Goal: Feedback & Contribution: Submit feedback/report problem

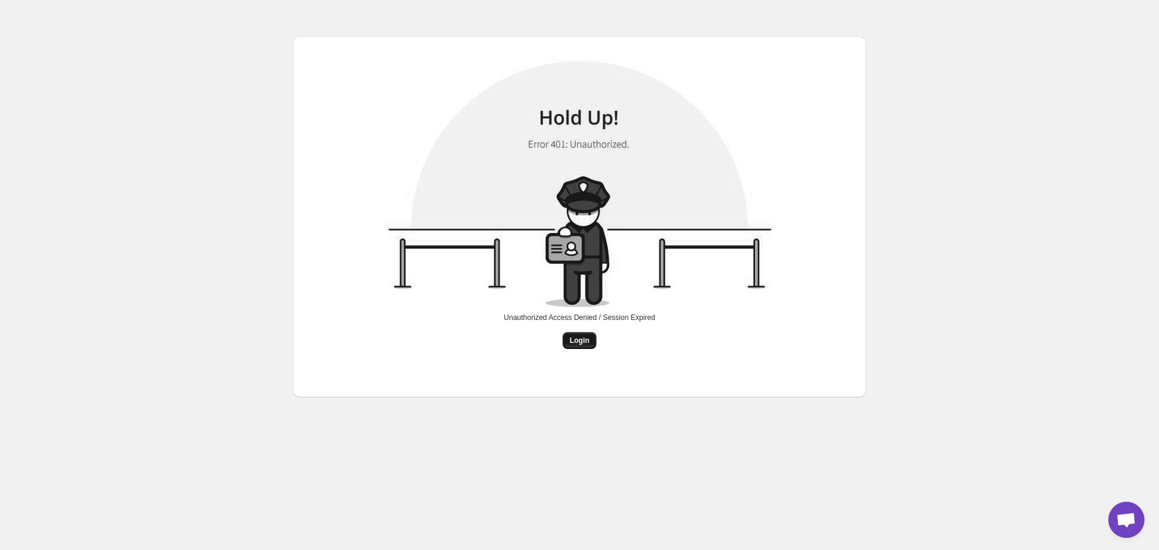
click at [570, 333] on button "Login" at bounding box center [580, 340] width 34 height 17
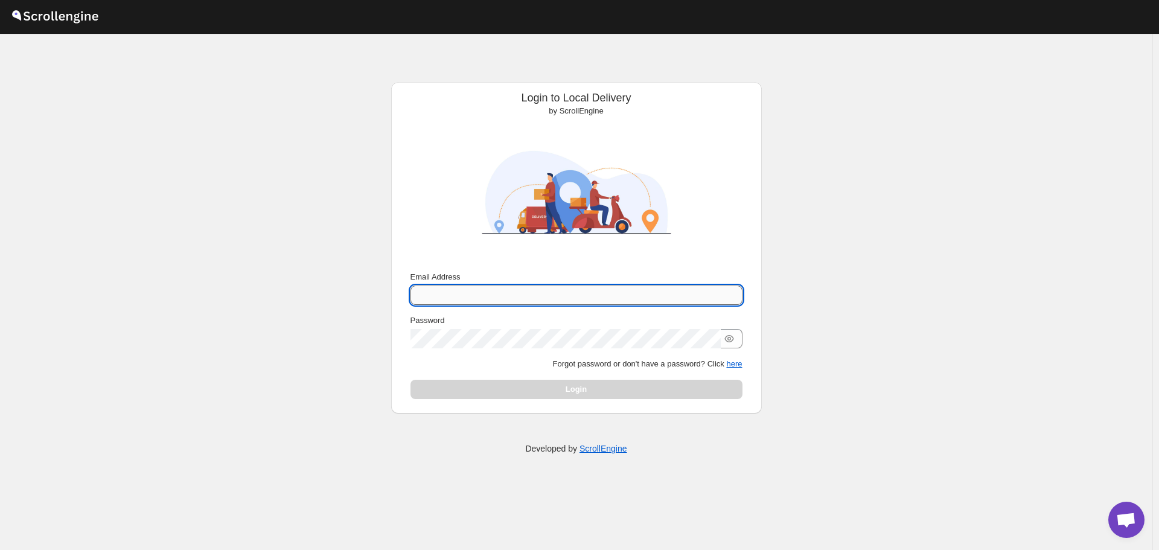
click at [716, 296] on input "Email Address" at bounding box center [577, 295] width 332 height 19
drag, startPoint x: 725, startPoint y: 294, endPoint x: 710, endPoint y: 298, distance: 15.5
click at [725, 294] on keeper-lock "Open Keeper Popup" at bounding box center [728, 295] width 14 height 14
type input "[EMAIL_ADDRESS][DOMAIN_NAME]"
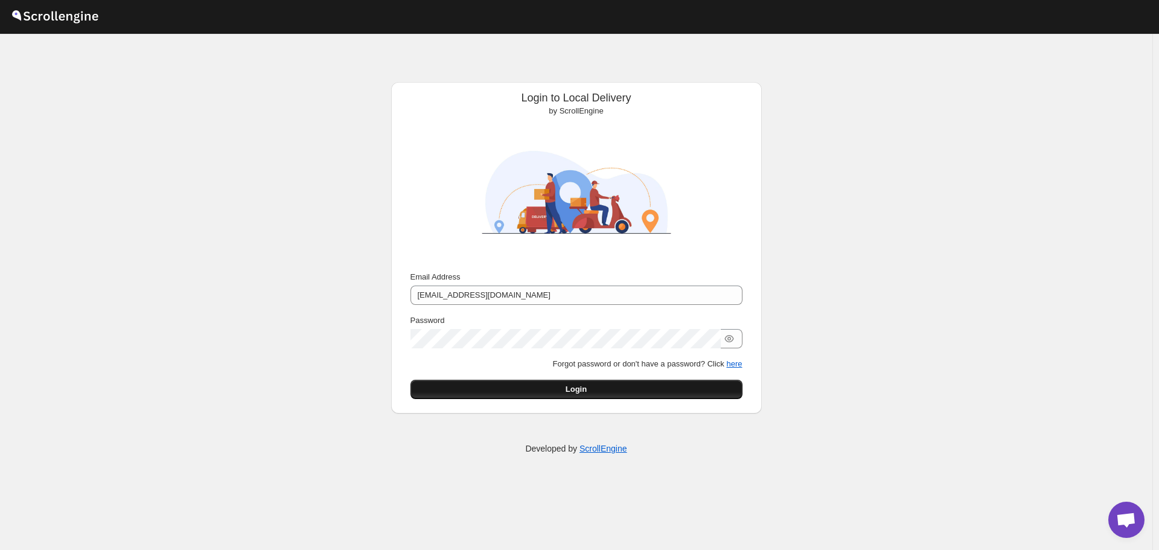
click at [595, 395] on button "Login" at bounding box center [577, 389] width 332 height 19
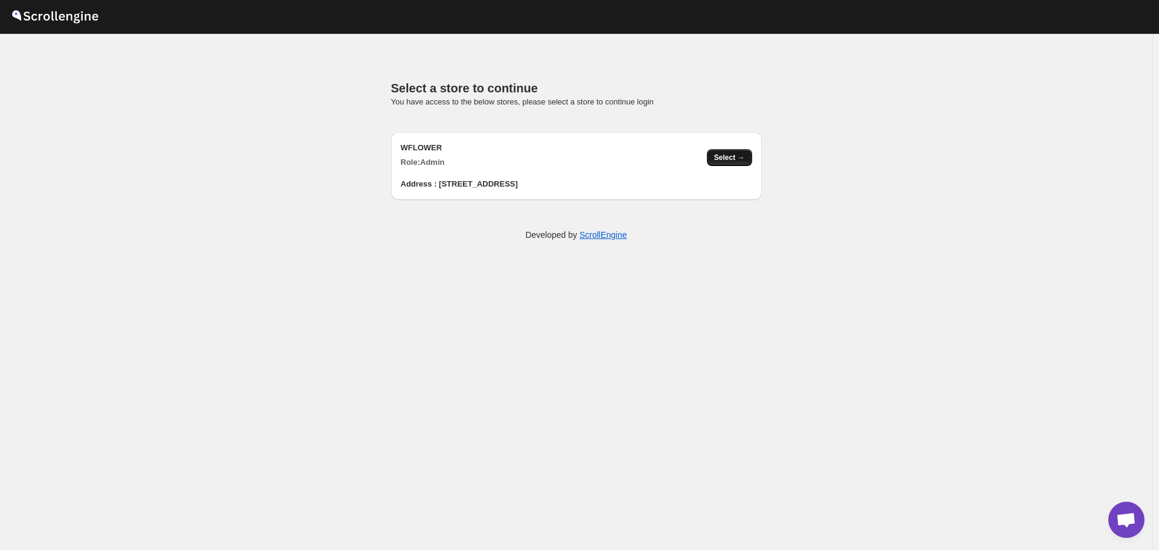
click at [723, 154] on span "Select →" at bounding box center [729, 158] width 31 height 10
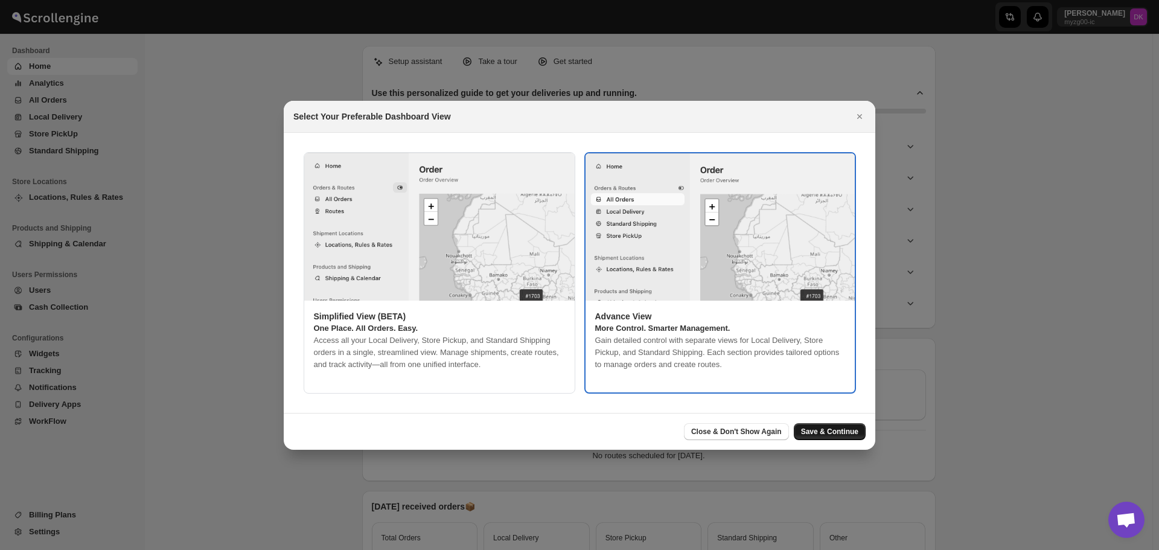
click at [848, 428] on span "Save & Continue" at bounding box center [829, 432] width 57 height 10
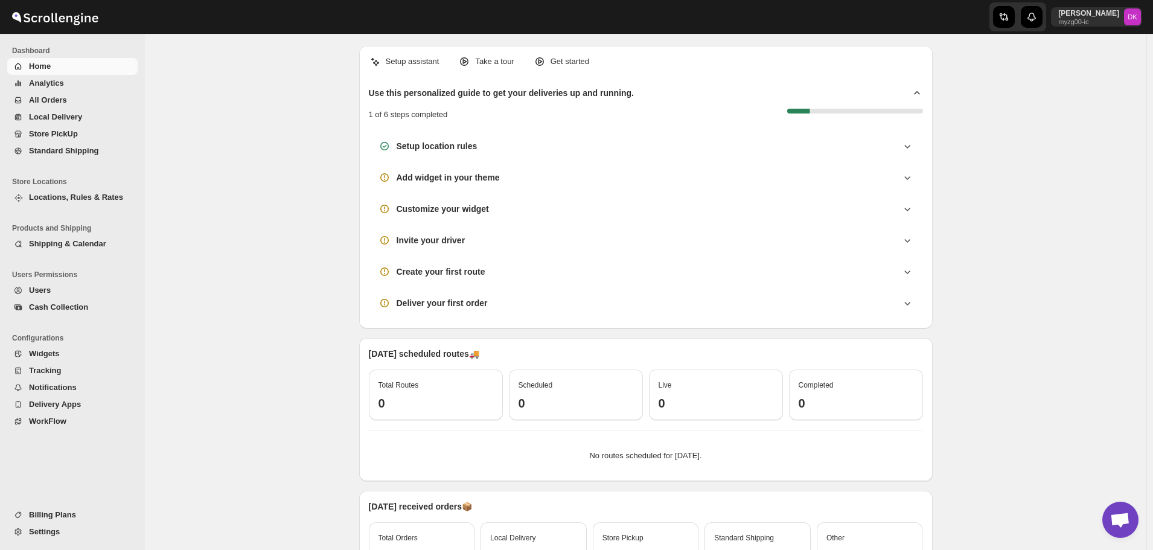
click at [87, 99] on span "All Orders" at bounding box center [82, 100] width 106 height 12
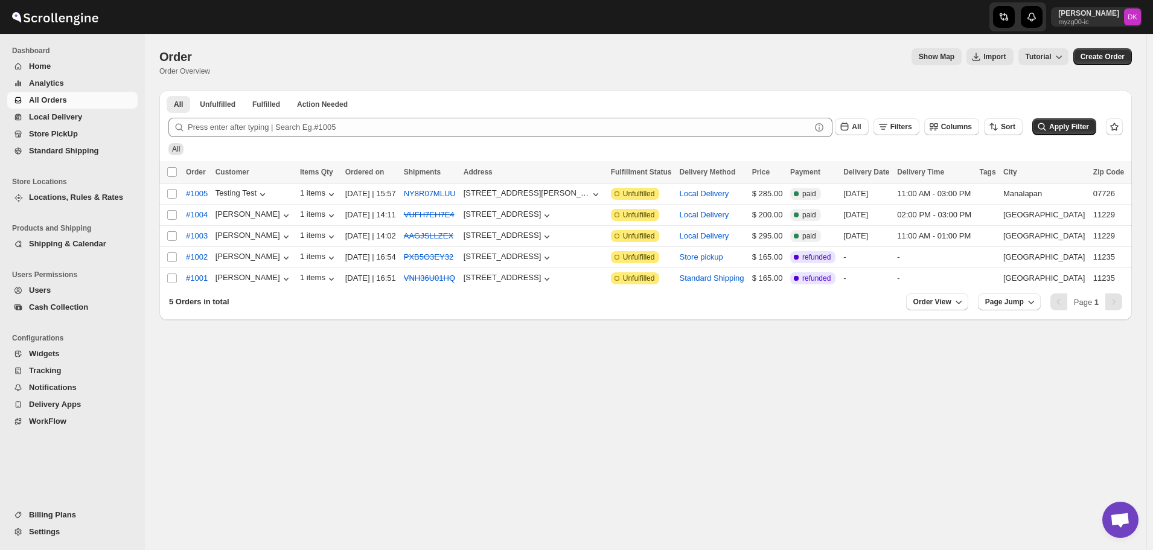
click at [1124, 513] on span "Open chat" at bounding box center [1120, 521] width 20 height 17
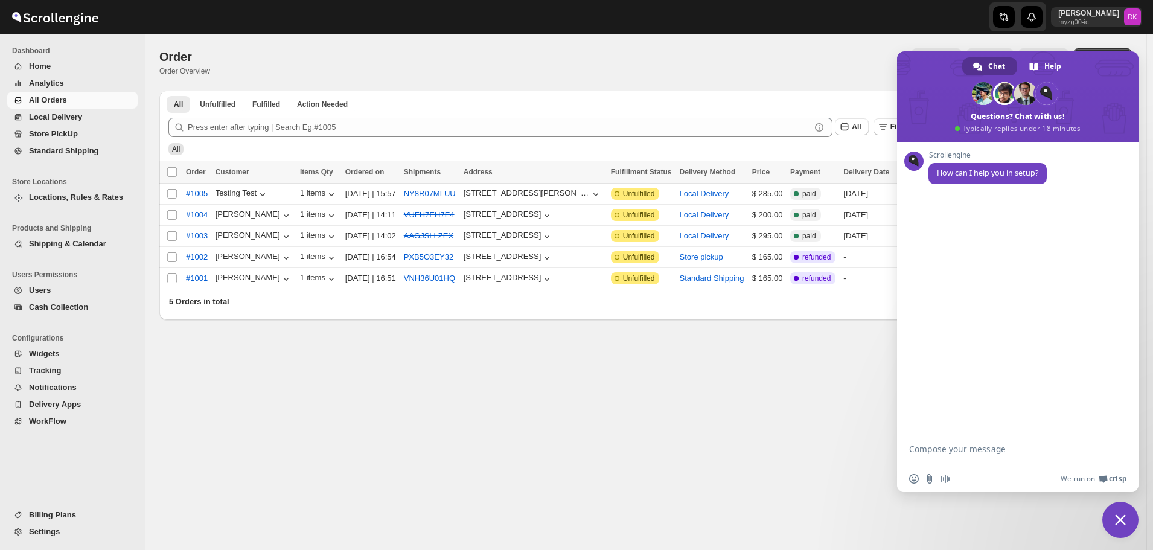
click at [958, 453] on textarea "Compose your message..." at bounding box center [1004, 455] width 191 height 22
type textarea "a"
type textarea "Address field not populating correctly during checkout"
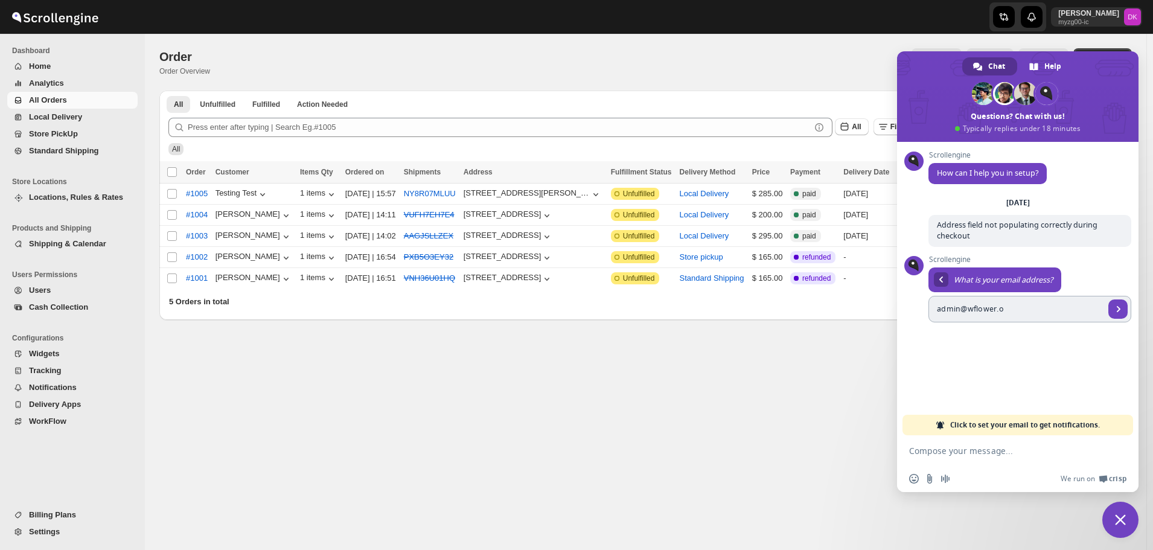
type input "[EMAIL_ADDRESS]"
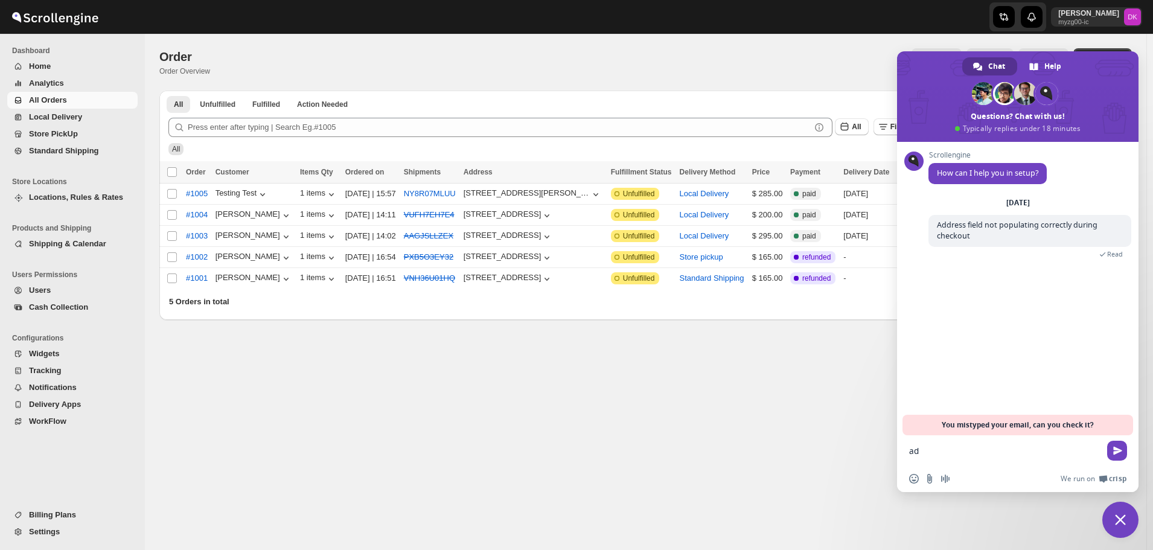
type textarea "a"
type textarea "[EMAIL_ADDRESS][DOMAIN_NAME]"
click at [1078, 405] on div "Scrollengine How can I help you in setup? [DATE] Address field not populating c…" at bounding box center [1018, 288] width 242 height 293
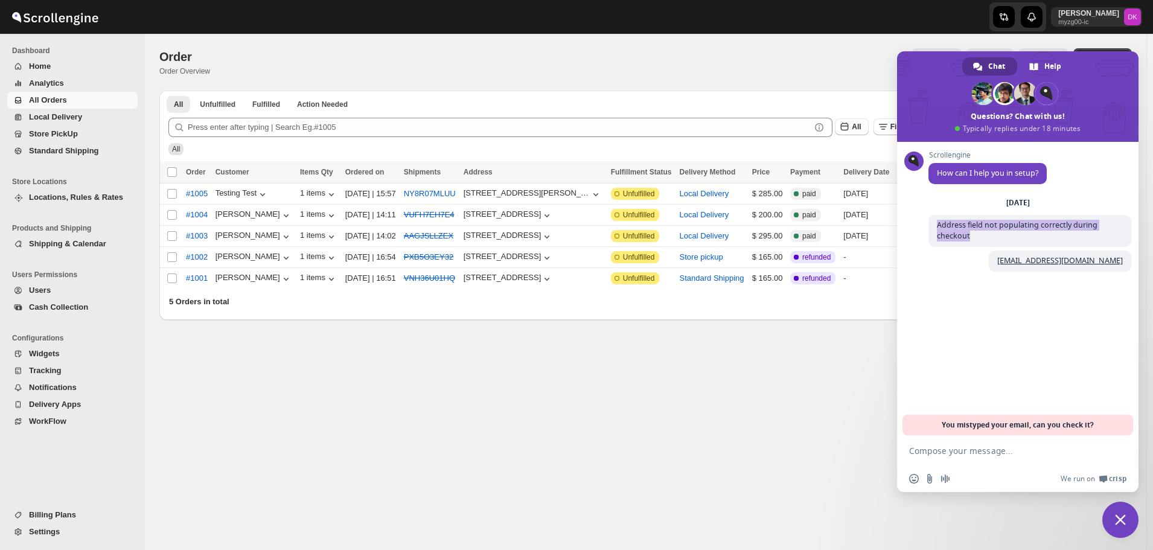
drag, startPoint x: 976, startPoint y: 240, endPoint x: 927, endPoint y: 221, distance: 52.6
click at [927, 221] on div "Scrollengine How can I help you in setup? [DATE] Address field not populating c…" at bounding box center [1018, 288] width 242 height 293
click at [1112, 519] on span "Close chat" at bounding box center [1121, 520] width 36 height 36
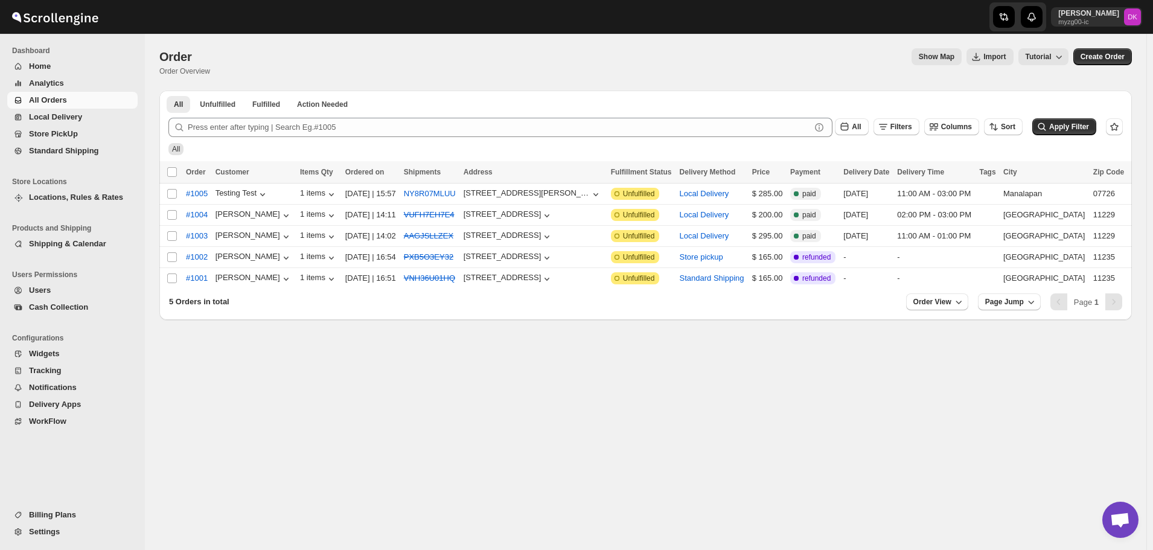
click at [1121, 522] on span "Open chat" at bounding box center [1120, 521] width 20 height 17
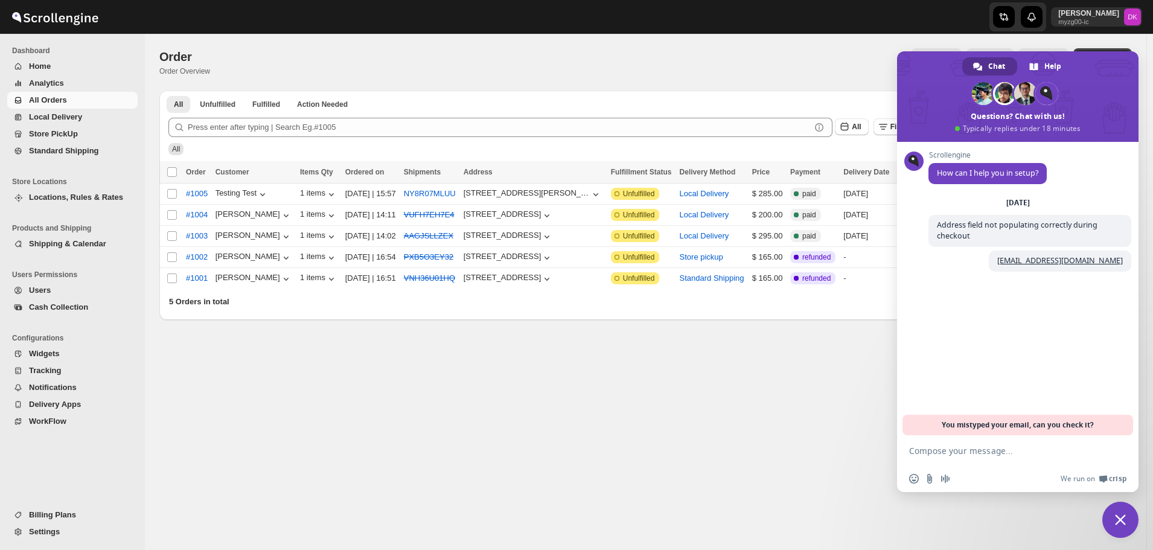
click at [985, 427] on span "You mistyped your email, can you check it?" at bounding box center [1018, 425] width 152 height 21
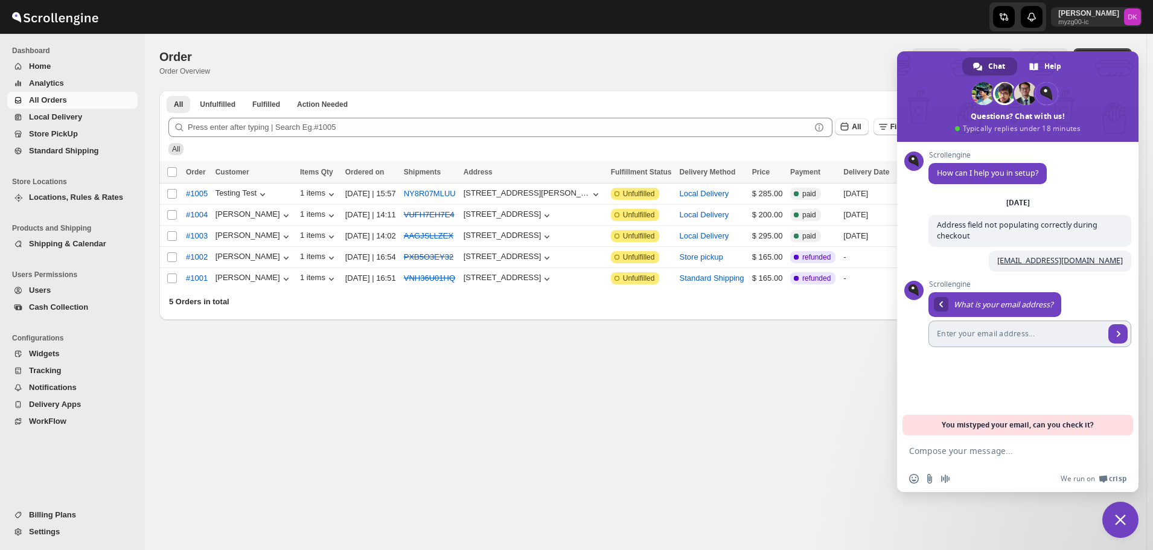
click at [1005, 323] on input "Enter your email address..." at bounding box center [1017, 334] width 176 height 27
paste input "[CREDIT_CARD_NUMBER]"
type input "d"
type input "[EMAIL_ADDRESS][DOMAIN_NAME]"
click at [1120, 339] on span "Send" at bounding box center [1118, 333] width 19 height 19
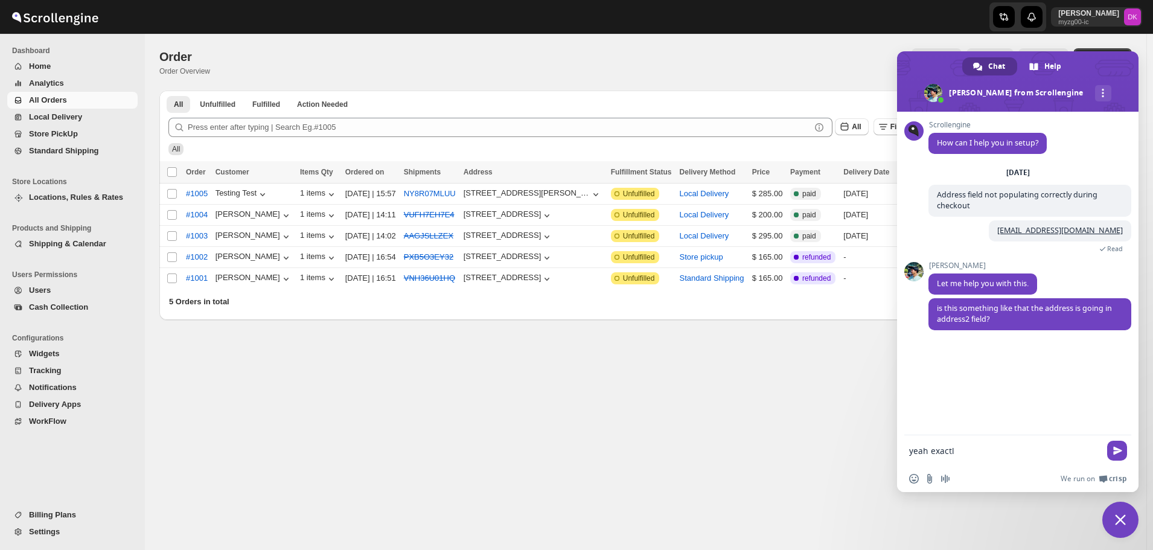
type textarea "yeah exactly"
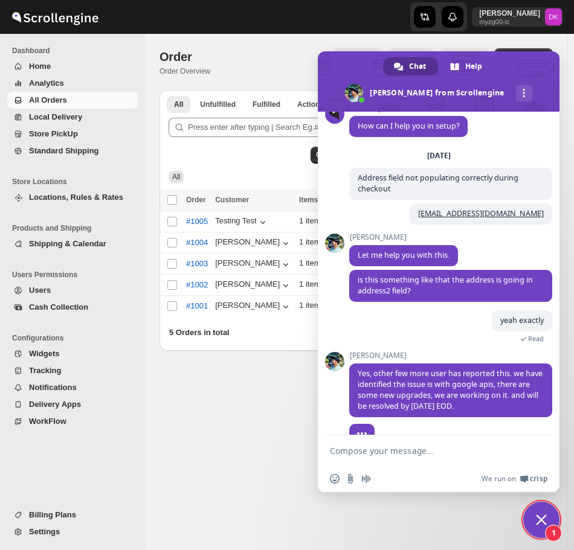
scroll to position [41, 0]
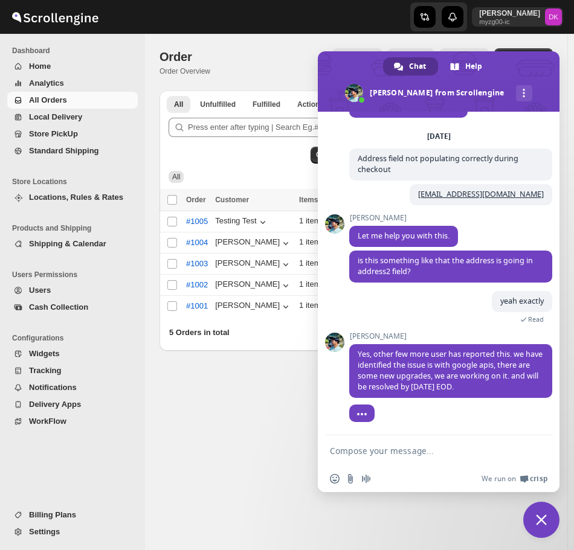
click at [453, 418] on div at bounding box center [450, 423] width 203 height 24
click at [426, 435] on div at bounding box center [439, 451] width 242 height 33
click at [434, 445] on form at bounding box center [425, 451] width 191 height 33
click at [435, 446] on textarea "Compose your message..." at bounding box center [425, 451] width 191 height 11
type textarea "u"
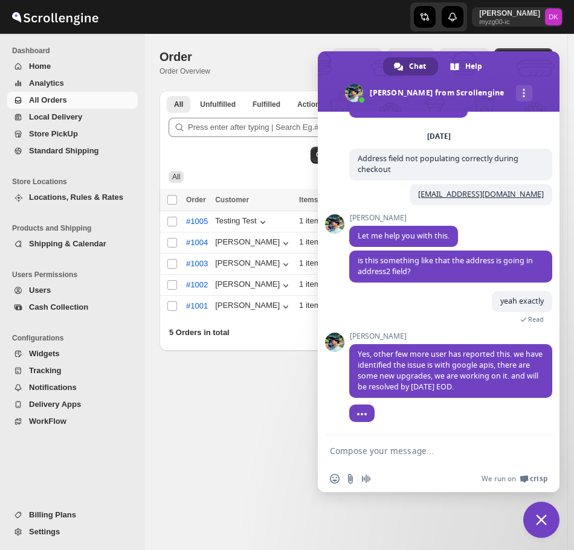
type textarea "g"
type textarea "Good"
type textarea "Good to know it's being worked on."
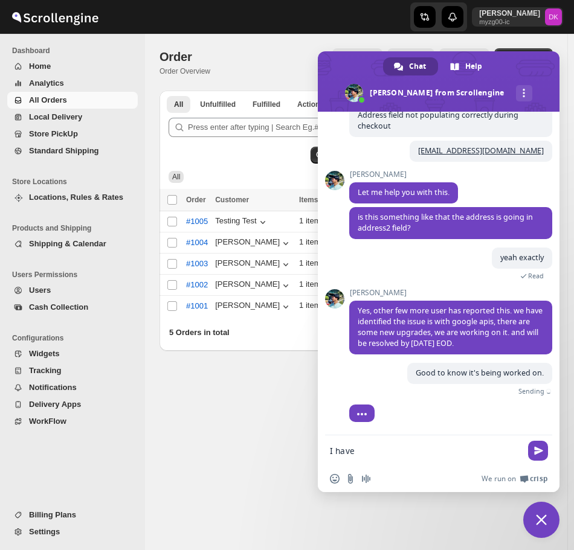
scroll to position [71, 0]
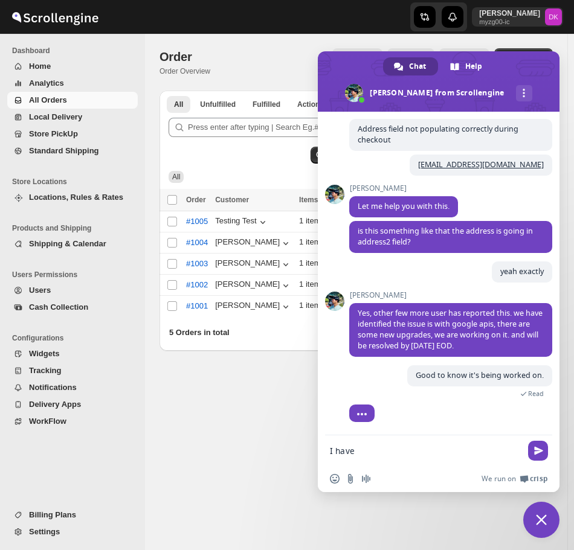
type textarea "I"
type textarea "There is one more bug that i am facing"
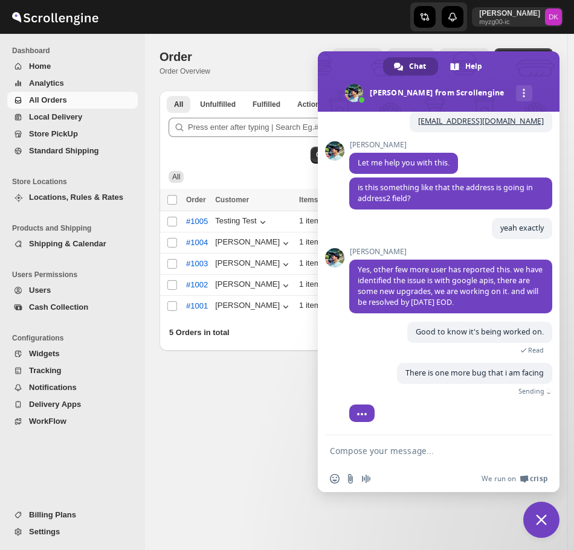
scroll to position [96, 0]
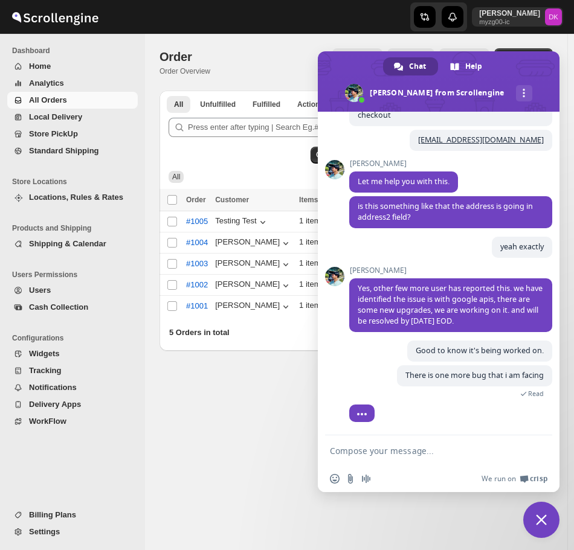
click at [391, 453] on textarea "Compose your message..." at bounding box center [425, 451] width 191 height 11
type textarea "This is our website"
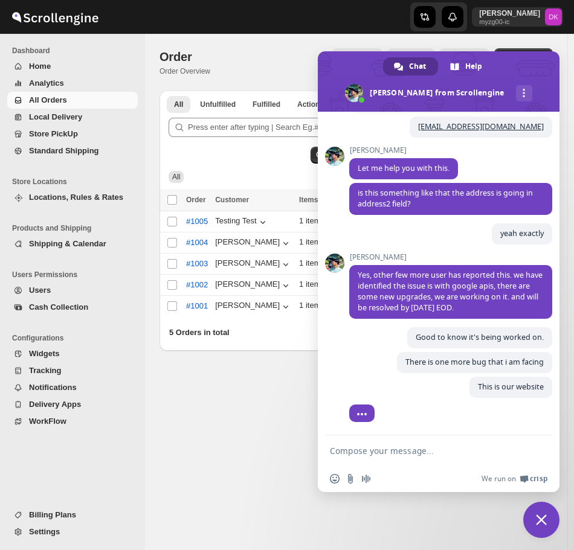
scroll to position [121, 0]
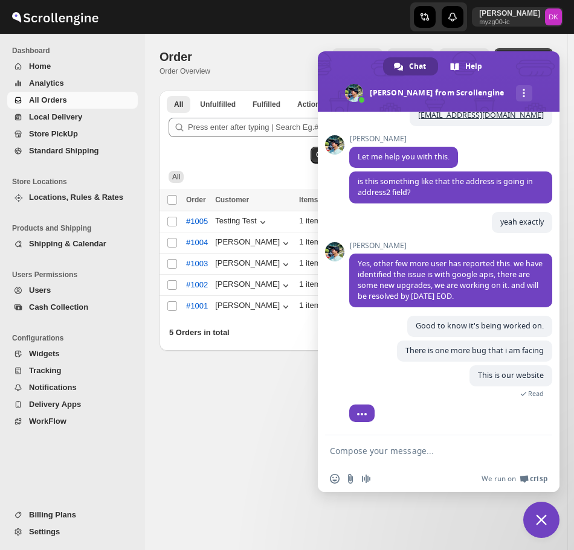
paste textarea "[URL][DOMAIN_NAME]"
type textarea "[URL][DOMAIN_NAME]"
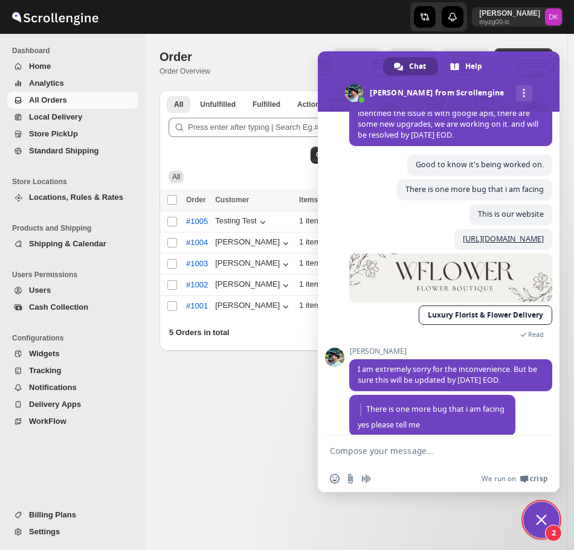
scroll to position [298, 0]
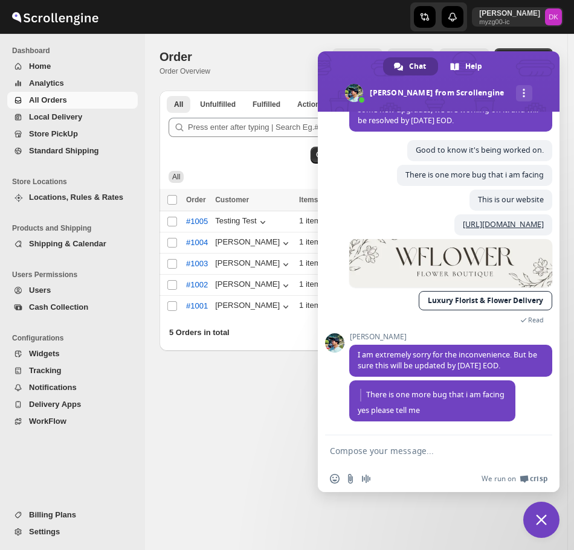
click at [400, 444] on form at bounding box center [425, 451] width 191 height 33
click at [348, 455] on textarea "Compose your message..." at bounding box center [425, 451] width 191 height 11
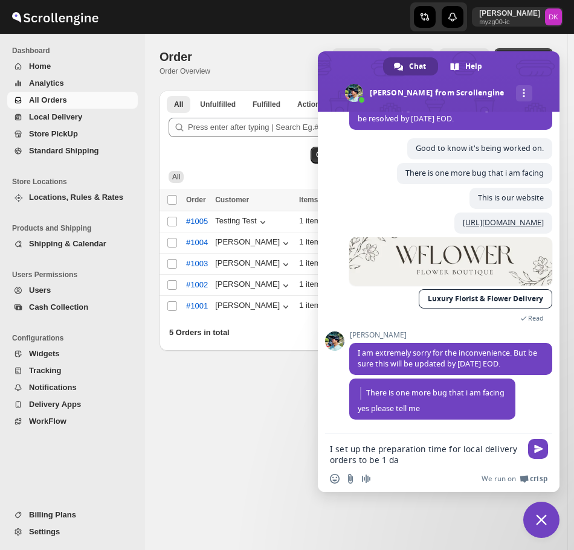
type textarea "I set up the preparation time for local delivery orders to be 1 day"
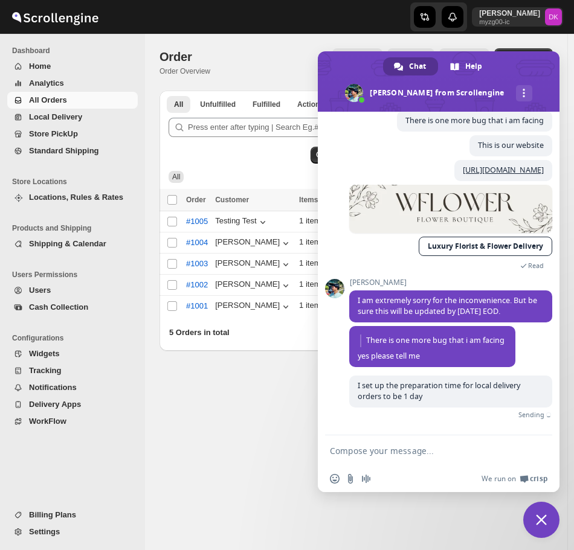
scroll to position [339, 0]
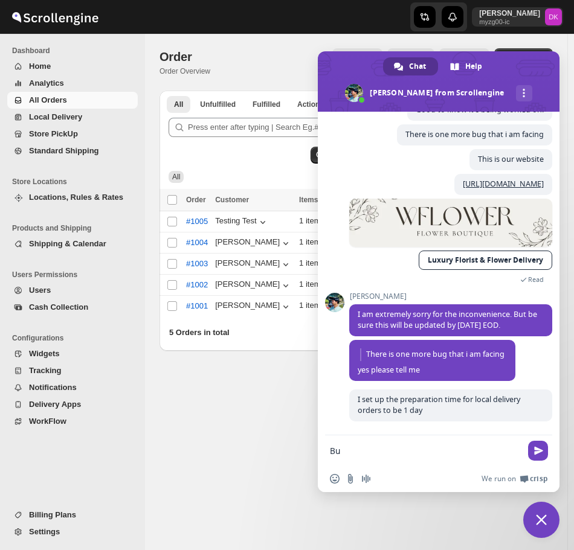
type textarea "B"
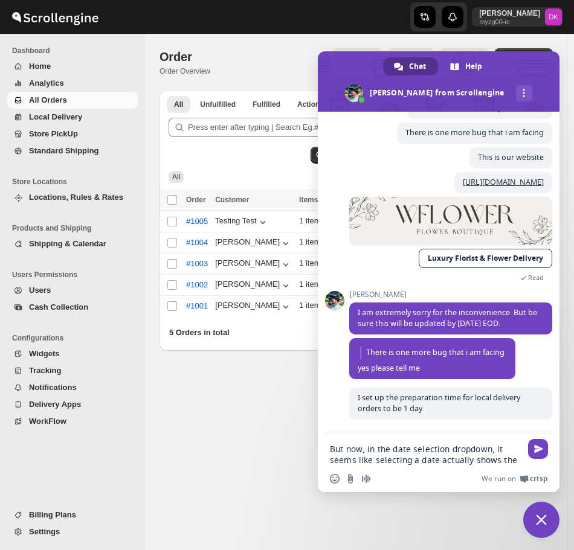
scroll to position [351, 0]
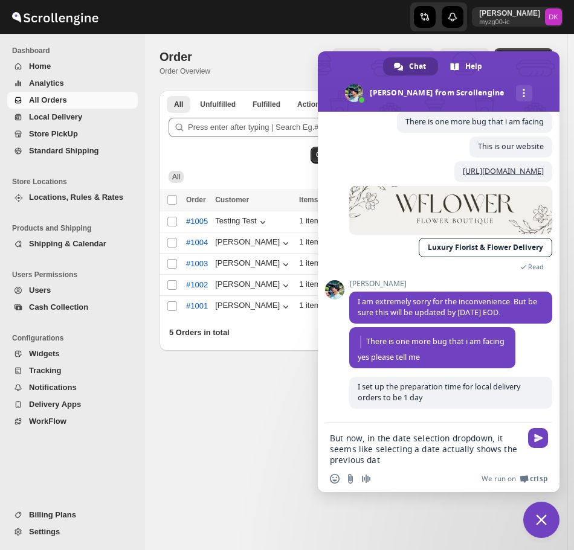
type textarea "But now, in the date selection dropdown, it seems like selecting a date actuall…"
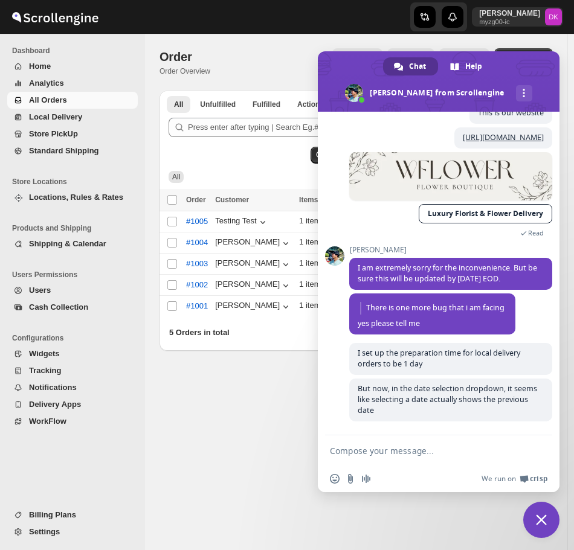
scroll to position [387, 0]
drag, startPoint x: 388, startPoint y: 449, endPoint x: 410, endPoint y: 466, distance: 27.5
click at [390, 451] on textarea "Compose your message..." at bounding box center [425, 451] width 191 height 11
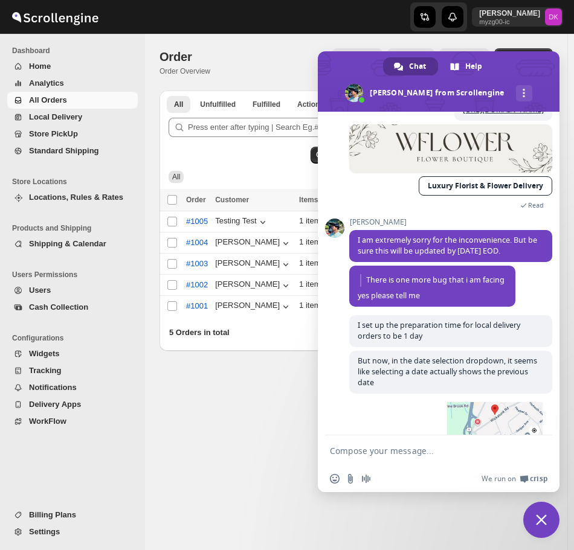
scroll to position [463, 0]
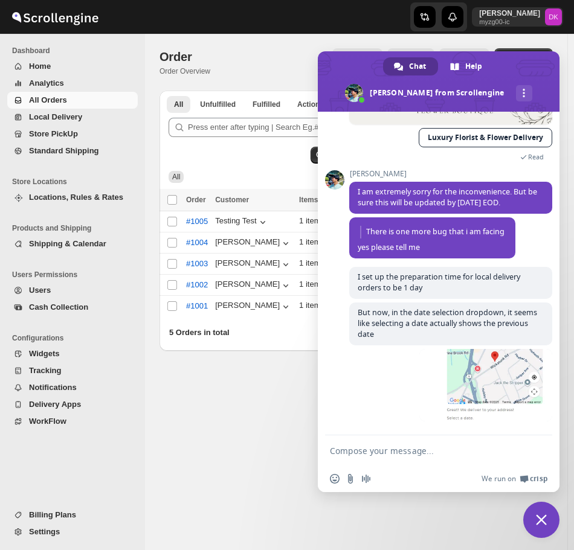
drag, startPoint x: 377, startPoint y: 441, endPoint x: 384, endPoint y: 447, distance: 9.0
click at [377, 441] on form at bounding box center [425, 451] width 191 height 33
click at [385, 460] on form at bounding box center [425, 451] width 191 height 33
click at [386, 457] on form at bounding box center [425, 451] width 191 height 33
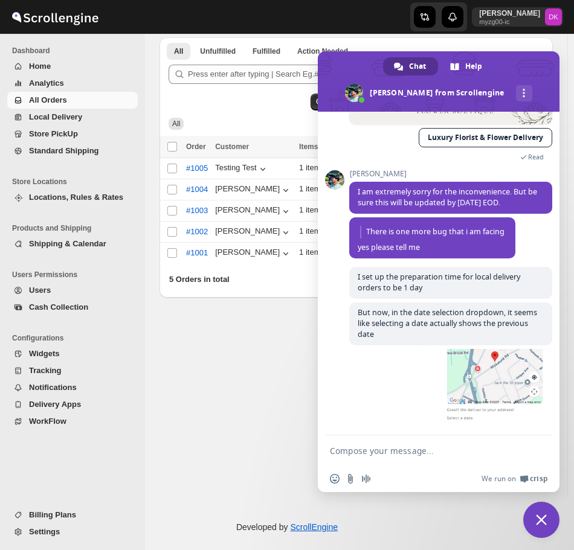
scroll to position [60, 0]
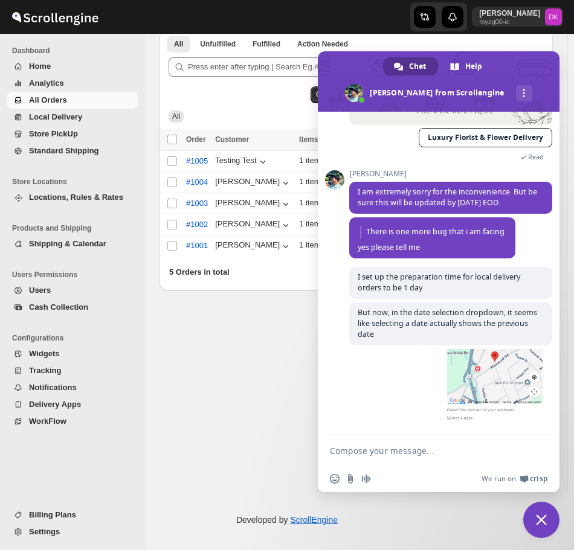
click at [403, 447] on textarea "Compose your message..." at bounding box center [425, 451] width 191 height 11
type textarea "a bit hard to explain"
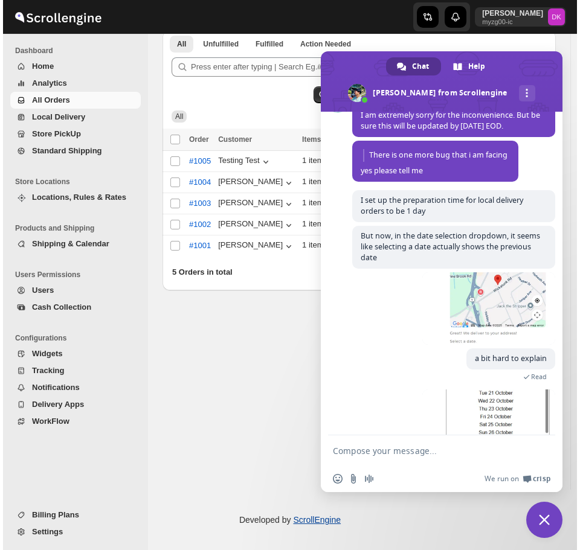
scroll to position [576, 0]
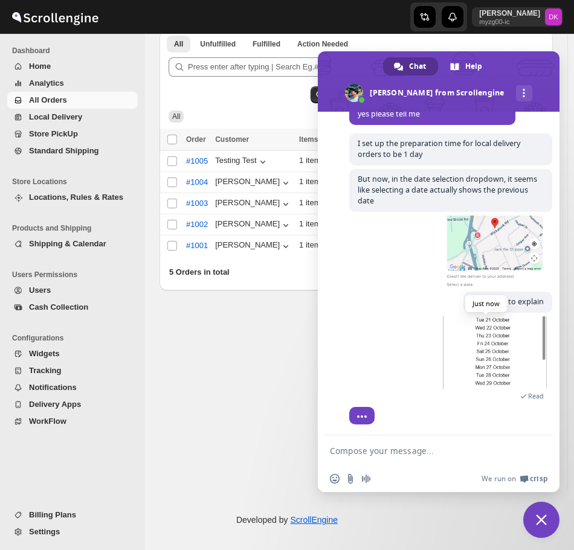
click at [465, 378] on span at bounding box center [485, 352] width 133 height 72
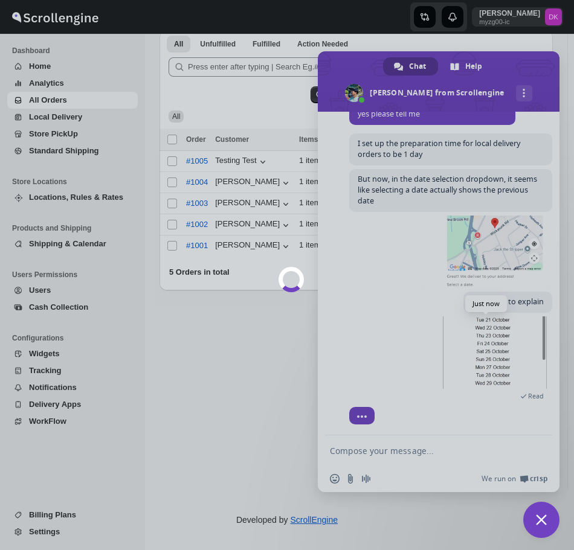
click at [465, 378] on div at bounding box center [287, 275] width 574 height 550
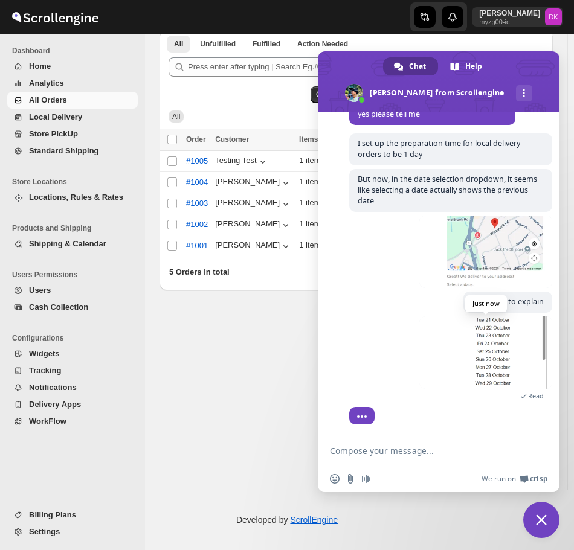
click at [516, 351] on span at bounding box center [485, 352] width 133 height 72
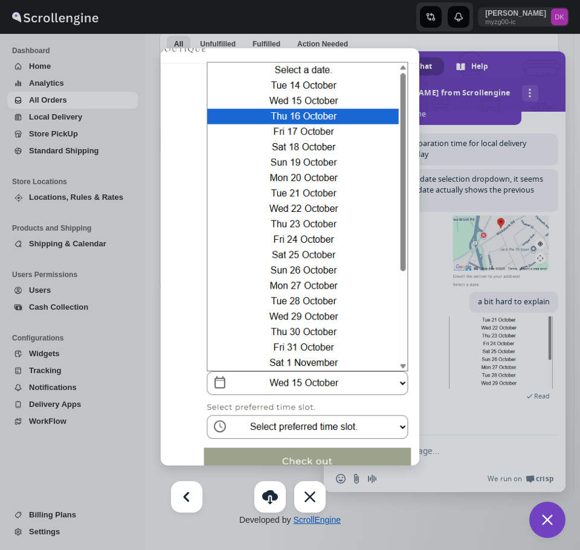
select select "US"
select select "[US_STATE]"
select select "US"
select select "[US_STATE]"
select select "US"
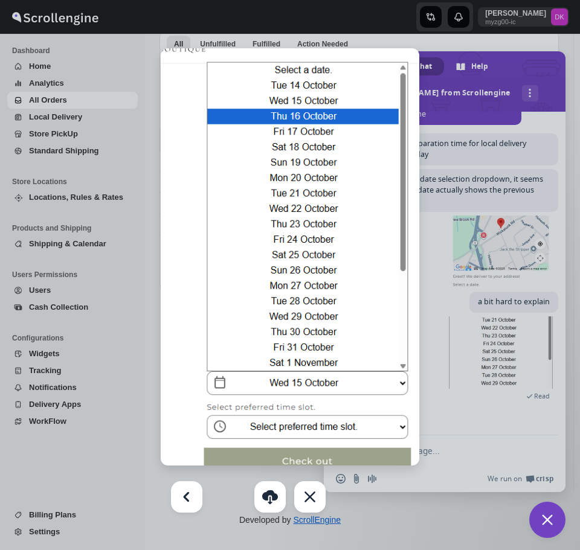
select select "[US_STATE]"
select select "US"
select select "[US_STATE]"
select select "US"
select select "[US_STATE]"
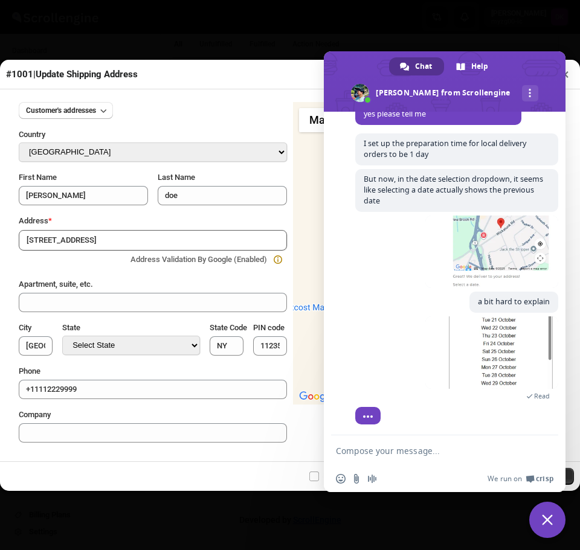
click at [403, 448] on textarea "Compose your message..." at bounding box center [431, 451] width 191 height 11
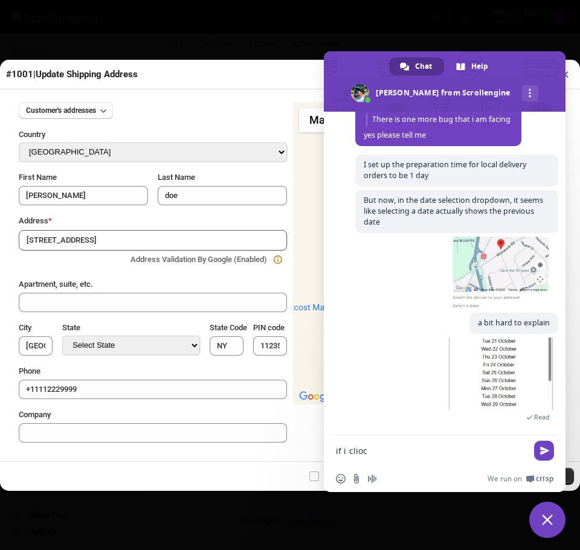
scroll to position [618, 0]
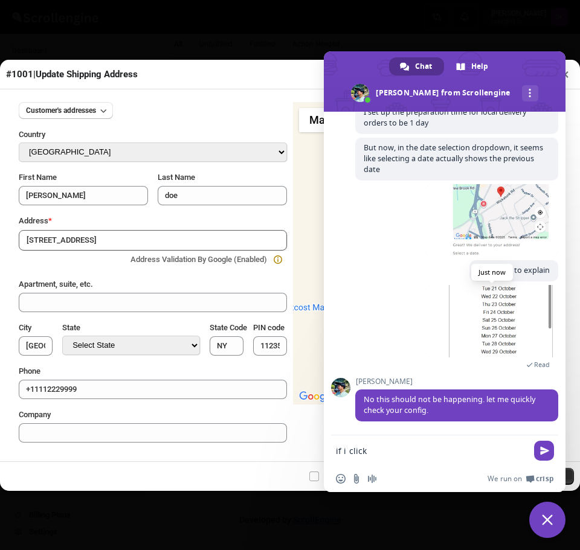
click at [511, 299] on span at bounding box center [491, 321] width 133 height 72
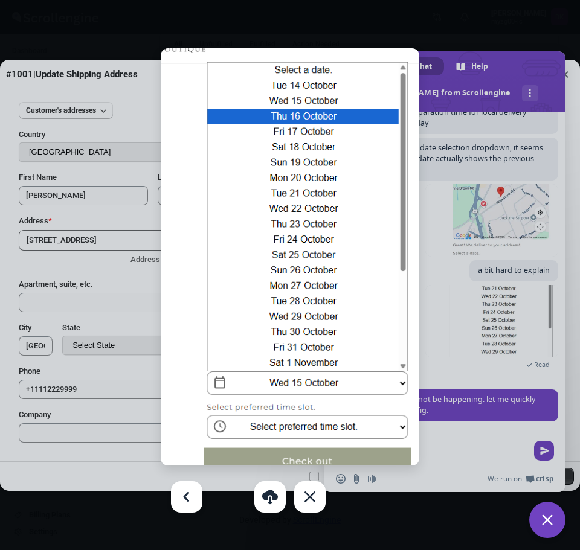
click at [511, 299] on div at bounding box center [290, 275] width 580 height 550
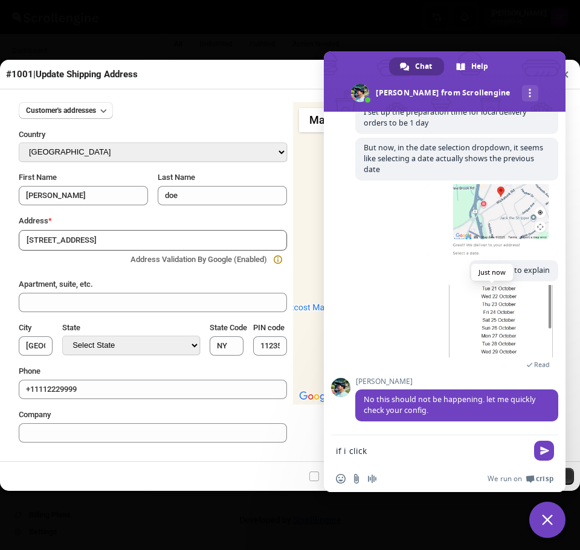
click at [508, 308] on span at bounding box center [491, 321] width 133 height 72
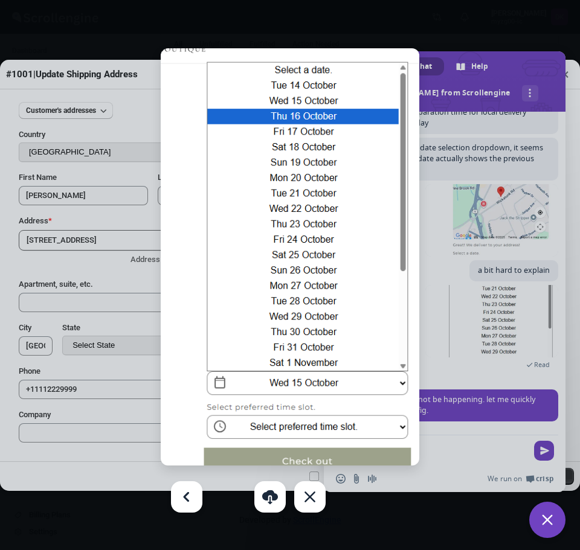
click at [504, 330] on div at bounding box center [290, 275] width 580 height 550
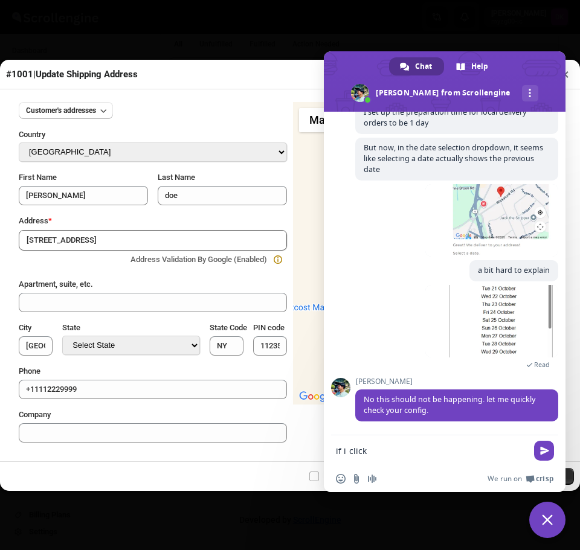
click at [446, 450] on textarea "if i click" at bounding box center [431, 451] width 191 height 11
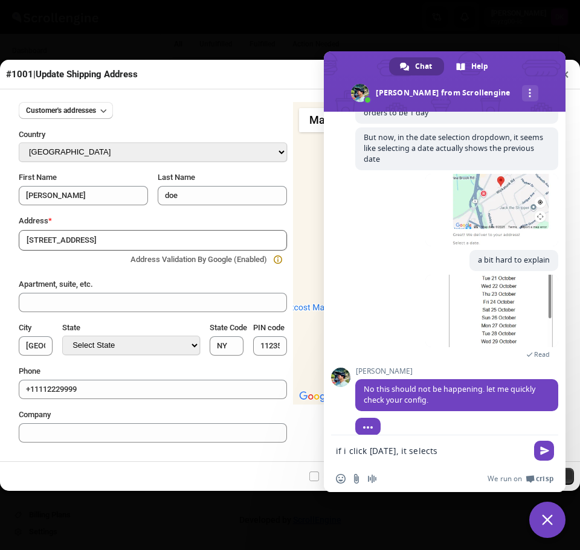
scroll to position [641, 0]
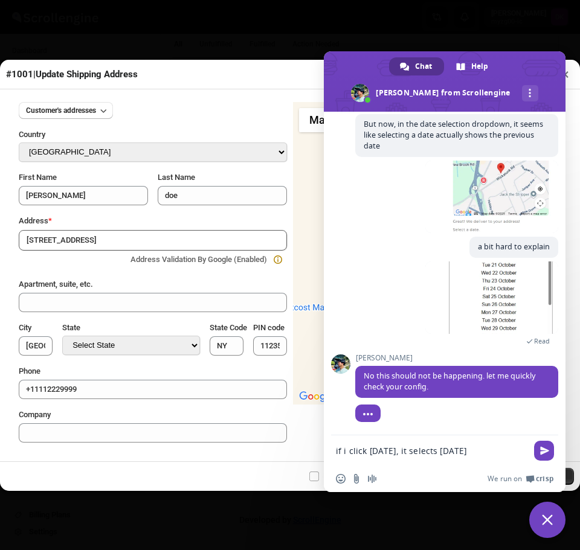
type textarea "if i click [DATE], it selects [DATE]"
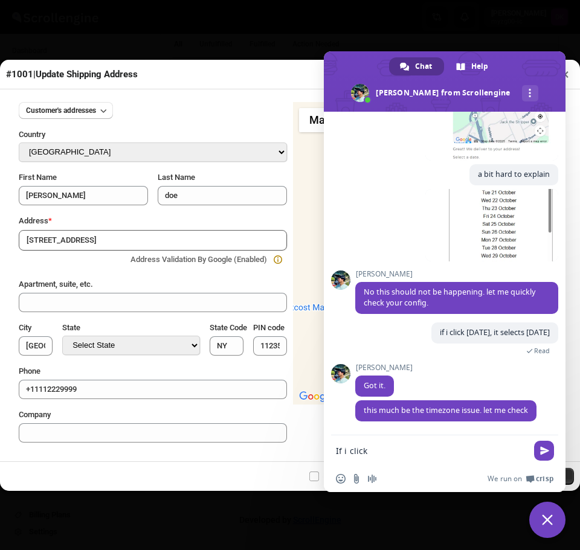
scroll to position [715, 0]
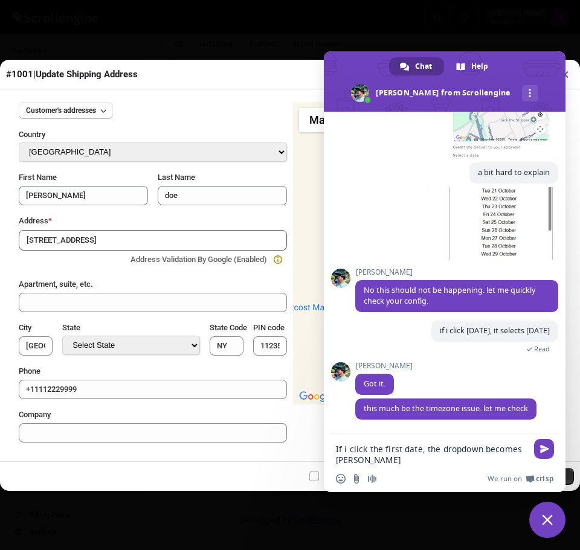
type textarea "If i click the first date, the dropdown becomes blank"
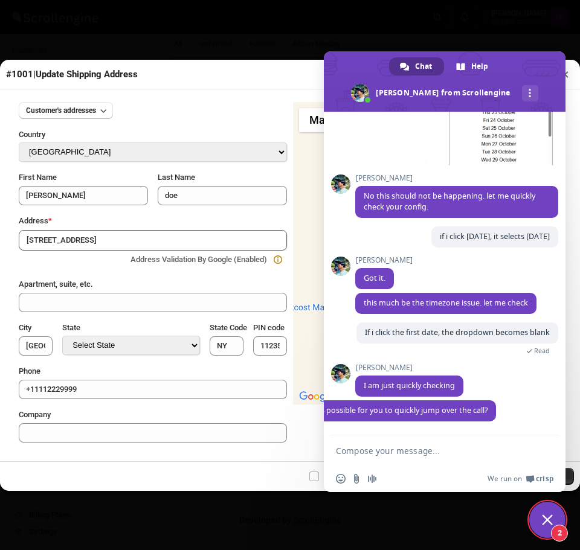
scroll to position [834, 0]
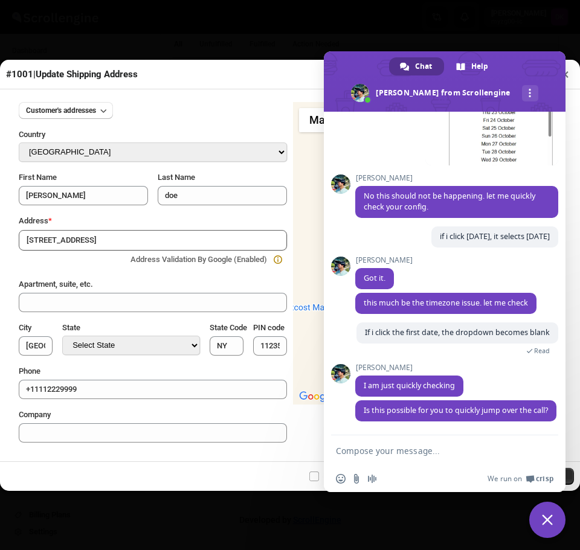
click at [382, 456] on form at bounding box center [431, 451] width 191 height 33
click at [382, 456] on textarea "Compose your message..." at bounding box center [431, 451] width 191 height 11
type textarea "sure no problem"
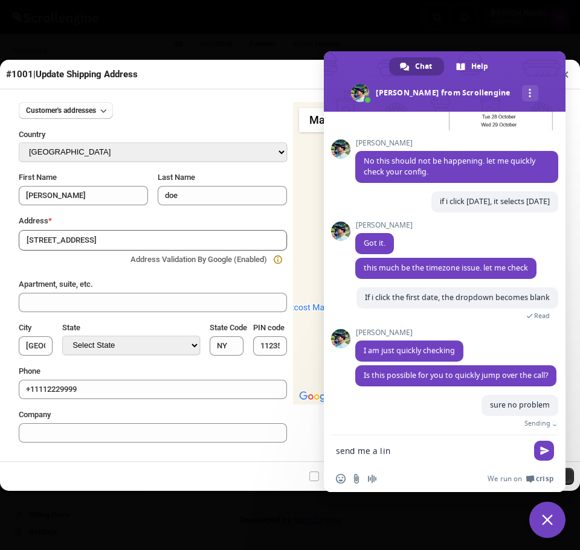
type textarea "send me a link"
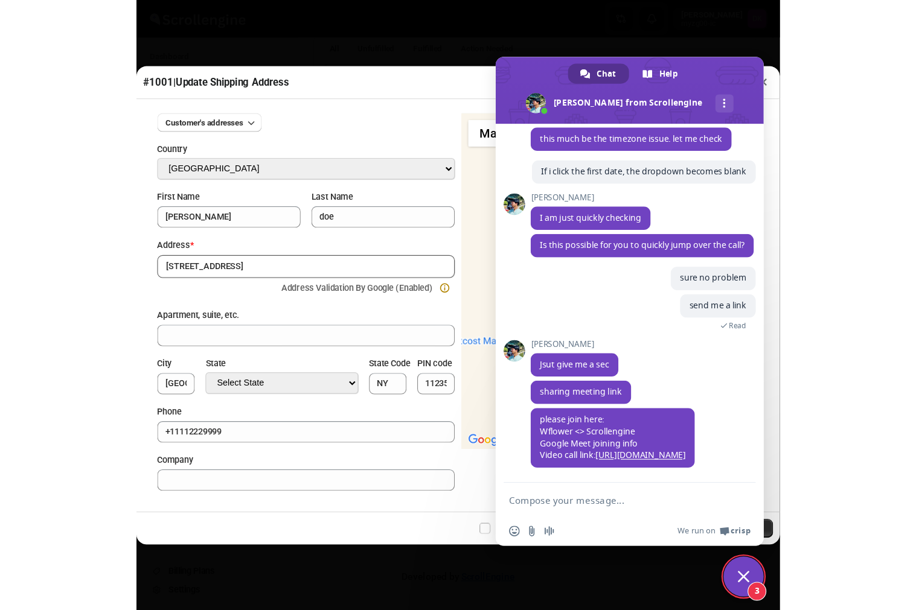
scroll to position [1027, 0]
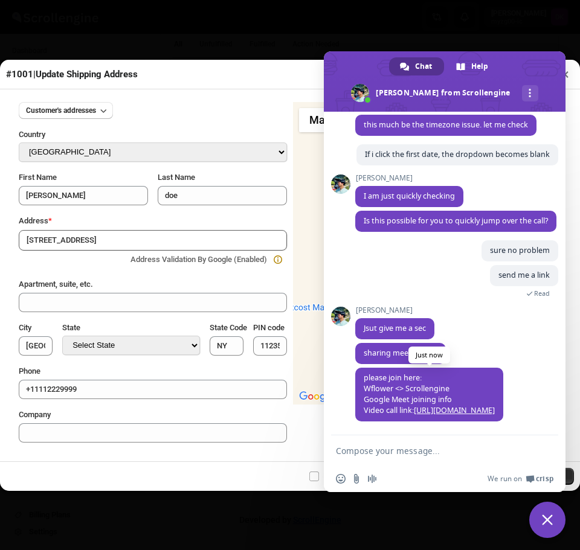
click at [438, 405] on link "[URL][DOMAIN_NAME]" at bounding box center [454, 410] width 81 height 10
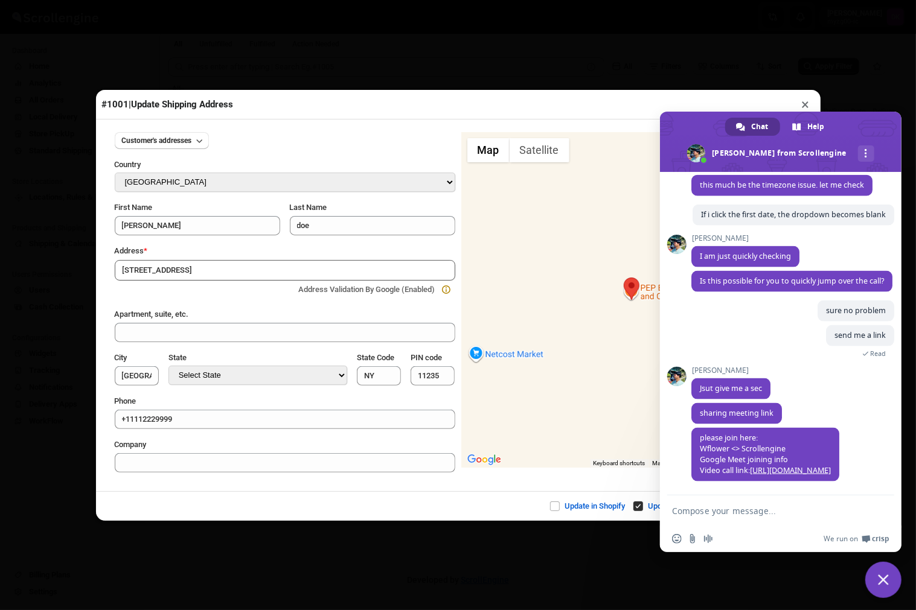
click at [789, 509] on textarea "Compose your message..." at bounding box center [767, 511] width 191 height 11
drag, startPoint x: 763, startPoint y: 522, endPoint x: 732, endPoint y: 517, distance: 31.2
click at [762, 522] on form at bounding box center [767, 512] width 191 height 33
click at [697, 512] on textarea "Compose your message..." at bounding box center [767, 511] width 191 height 11
paste textarea "{ "status": true, "data": { "location_id": "68cb1a4a39c4c993ff18a7f0", "title":…"
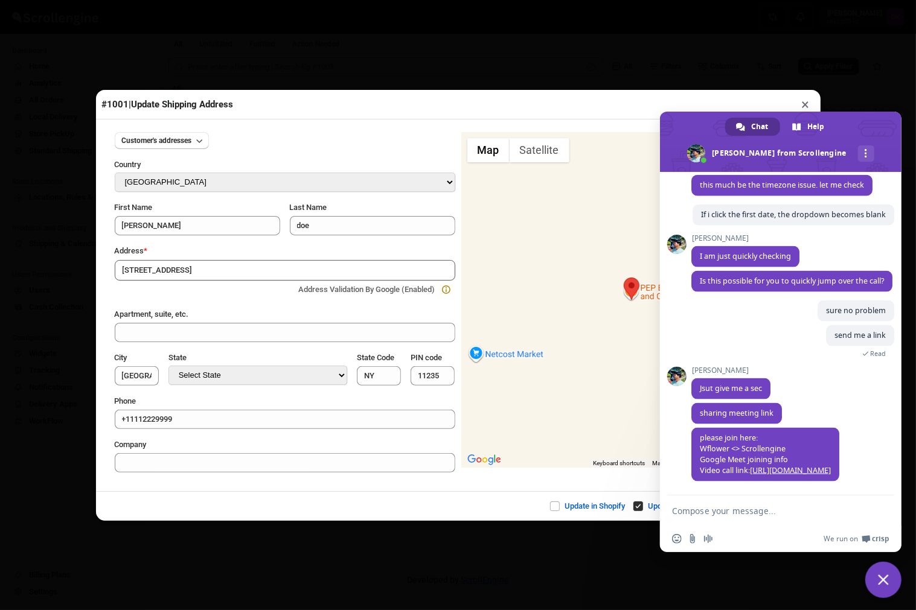
type textarea "{ "status": true, "data": { "location_id": "68cb1a4a39c4c993ff18a7f0", "title":…"
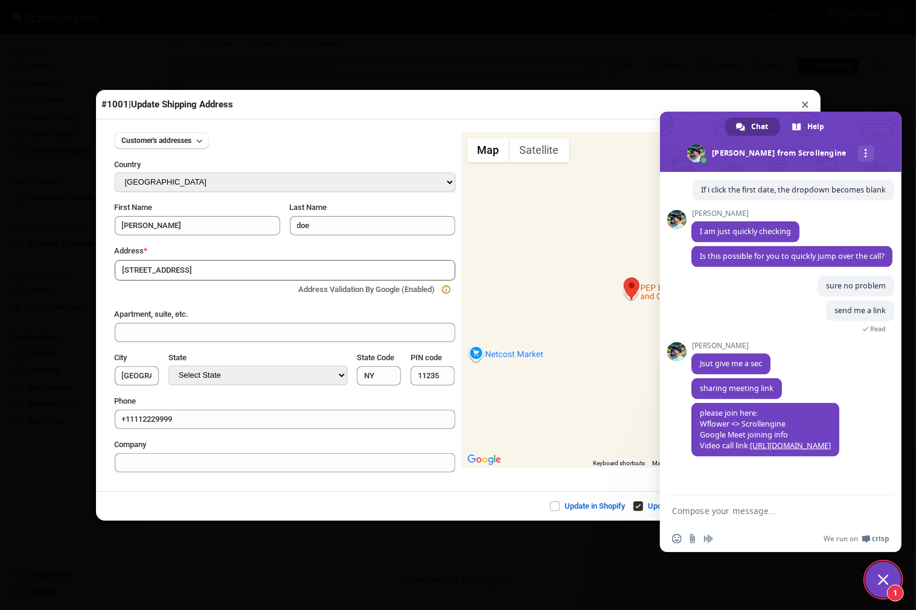
scroll to position [1051, 0]
drag, startPoint x: 744, startPoint y: 499, endPoint x: 759, endPoint y: 508, distance: 17.3
click at [745, 500] on form at bounding box center [767, 512] width 191 height 33
click at [759, 508] on textarea "Compose your message..." at bounding box center [767, 511] width 191 height 11
paste textarea "{ "status": true, "data": { "location_id": "68cb1a4a39c4c993ff18a7f0", "title":…"
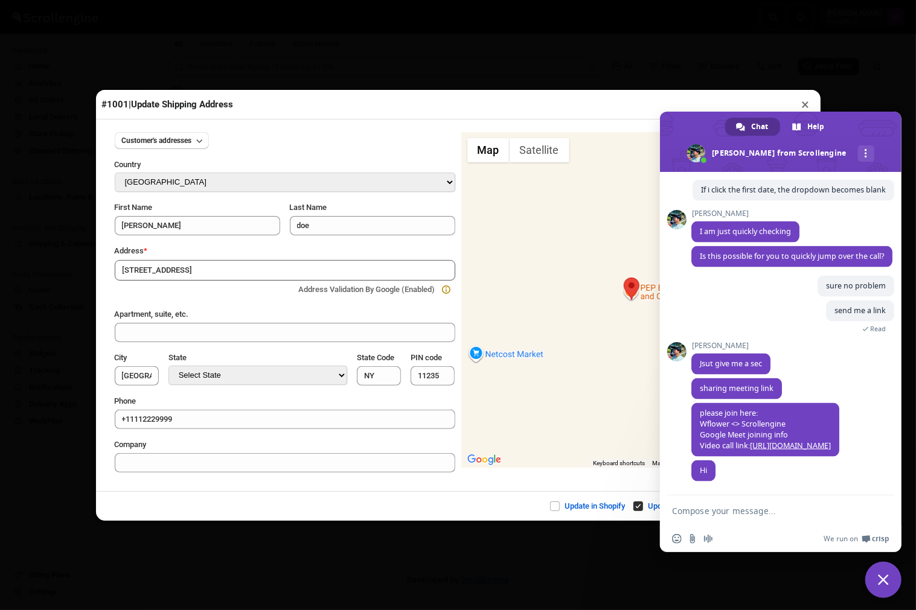
type textarea "{ "status": true, "data": { "location_id": "68cb1a4a39c4c993ff18a7f0", "title":…"
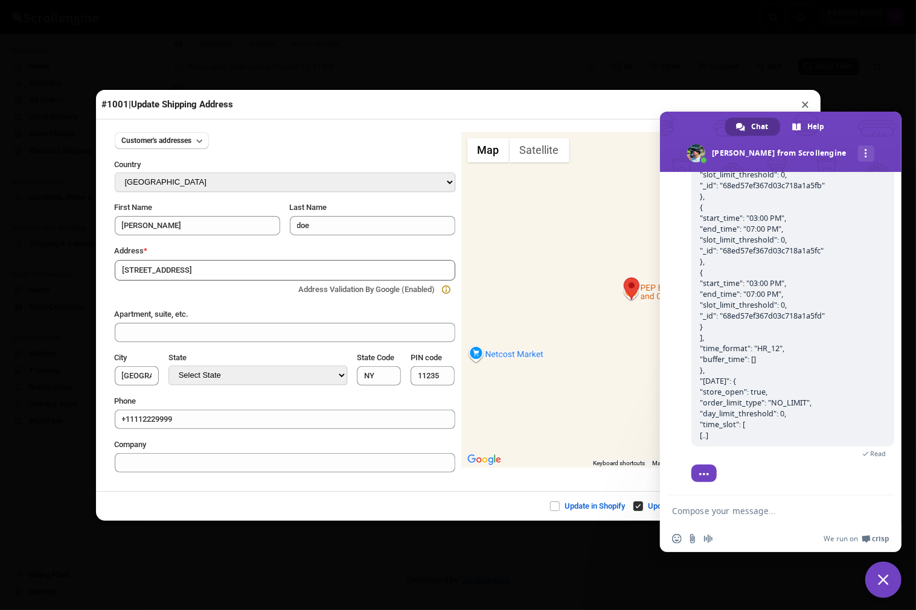
scroll to position [3383, 0]
click at [730, 490] on div at bounding box center [792, 484] width 203 height 24
click at [750, 516] on textarea "Compose your message..." at bounding box center [767, 511] width 191 height 11
type textarea "MM/DD/YYYY"
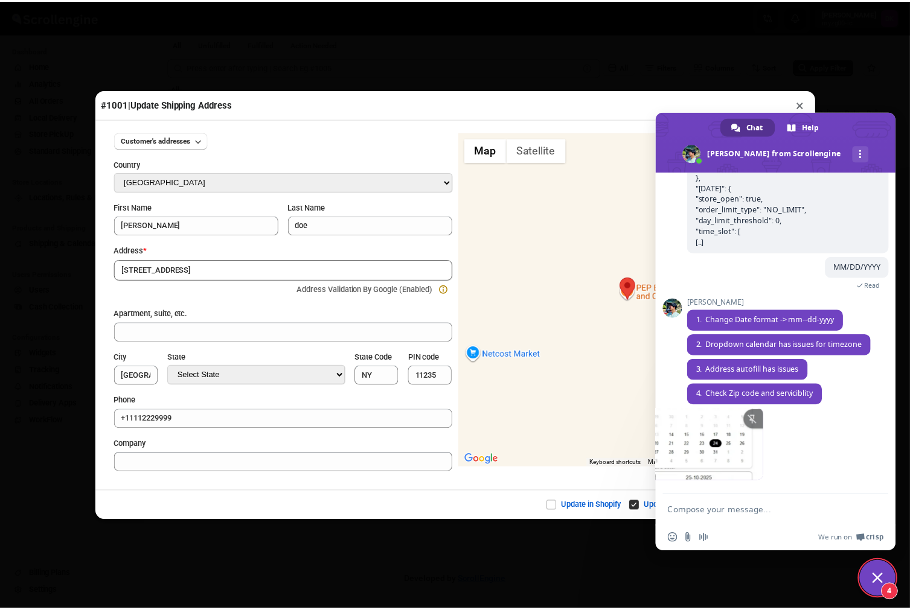
scroll to position [3578, 0]
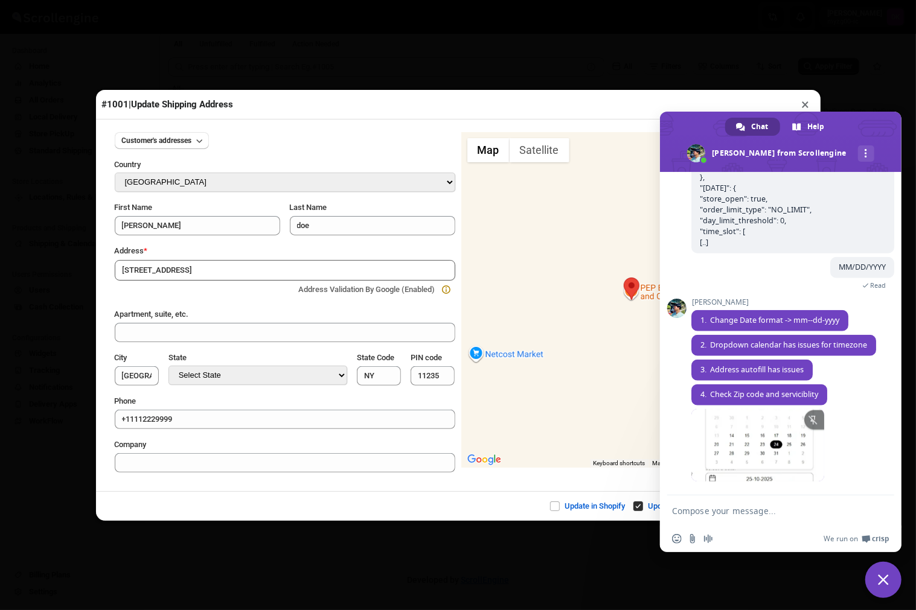
click at [485, 191] on div at bounding box center [631, 300] width 341 height 336
click at [229, 59] on div "#1001 | Update Shipping Address × Customer's addresses Country Select Country […" at bounding box center [458, 305] width 916 height 610
